Goal: Task Accomplishment & Management: Complete application form

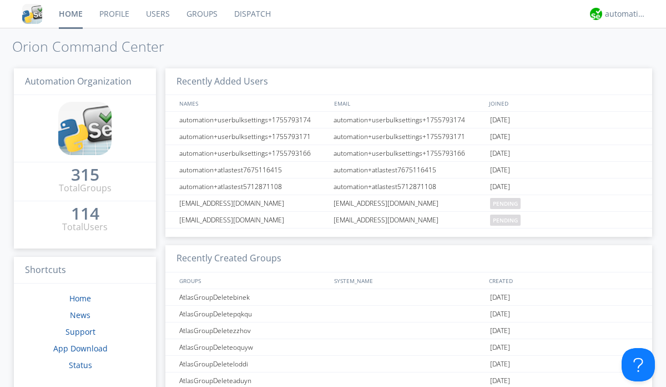
click at [157, 14] on link "Users" at bounding box center [158, 14] width 41 height 28
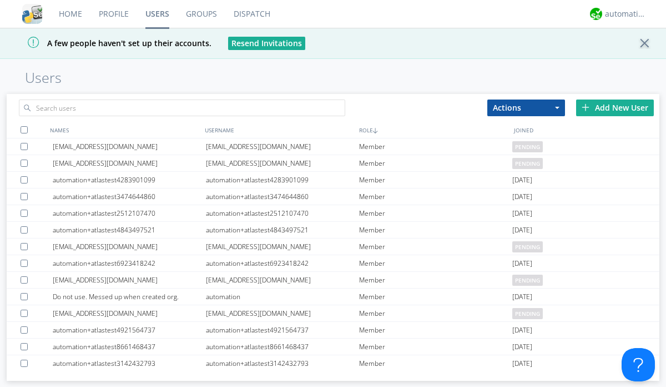
click at [615, 107] on div "Add New User" at bounding box center [615, 107] width 78 height 17
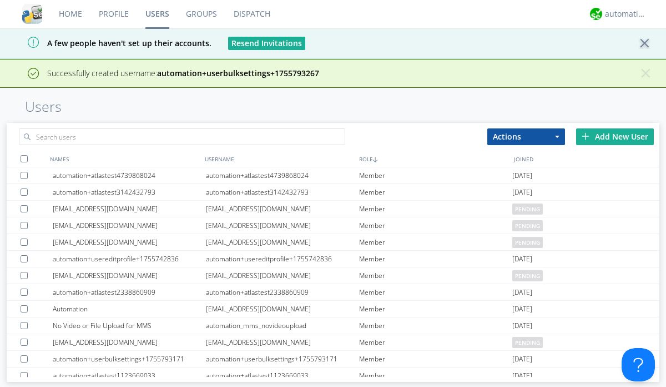
click at [615, 136] on div "Add New User" at bounding box center [615, 136] width 78 height 17
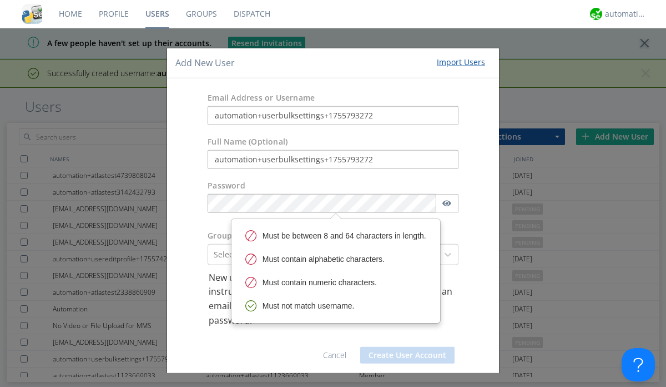
click at [403, 354] on button "Create User Account" at bounding box center [407, 355] width 94 height 17
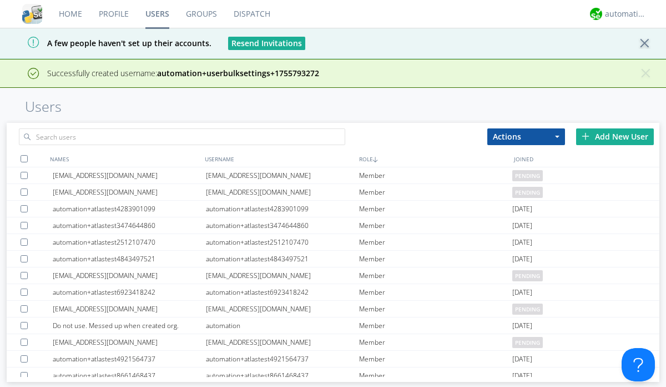
click at [615, 136] on div "Add New User" at bounding box center [615, 136] width 78 height 17
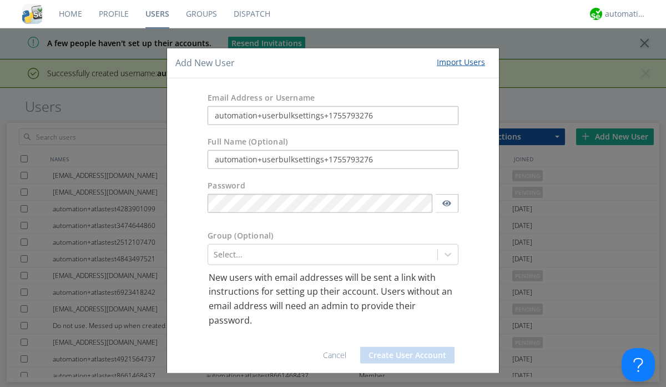
type input "automation+userbulksettings+1755793276"
click at [403, 354] on button "Create User Account" at bounding box center [407, 355] width 94 height 17
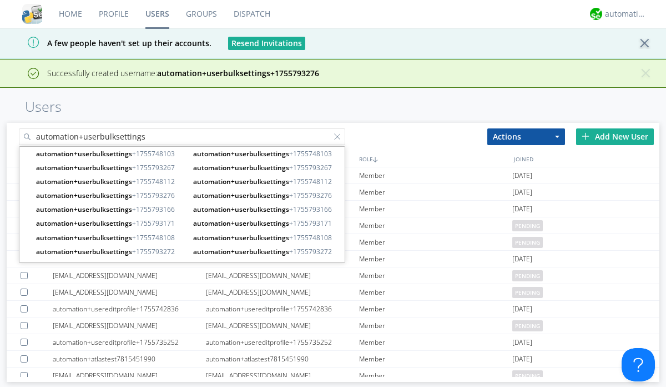
type input "automation+userbulksettings"
